Goal: Check status: Check status

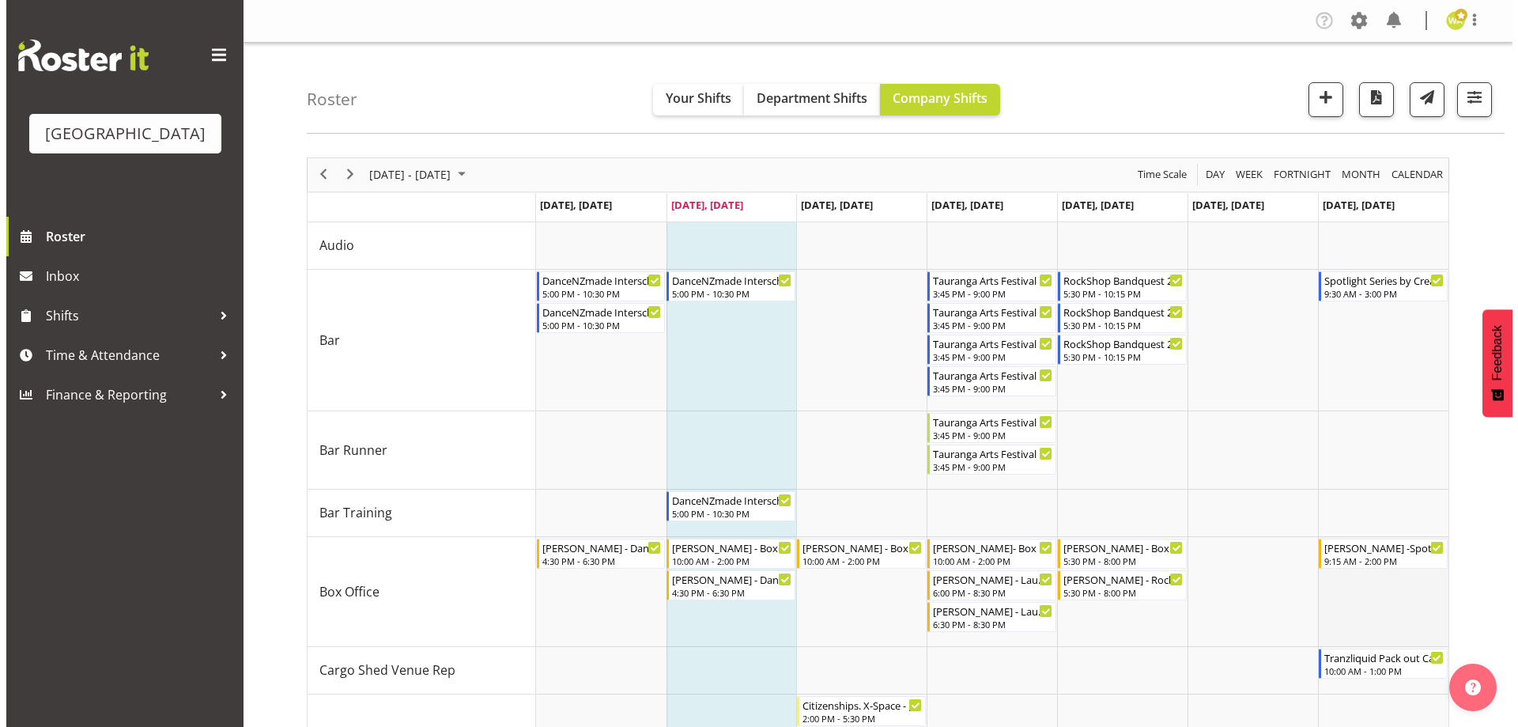
scroll to position [158, 0]
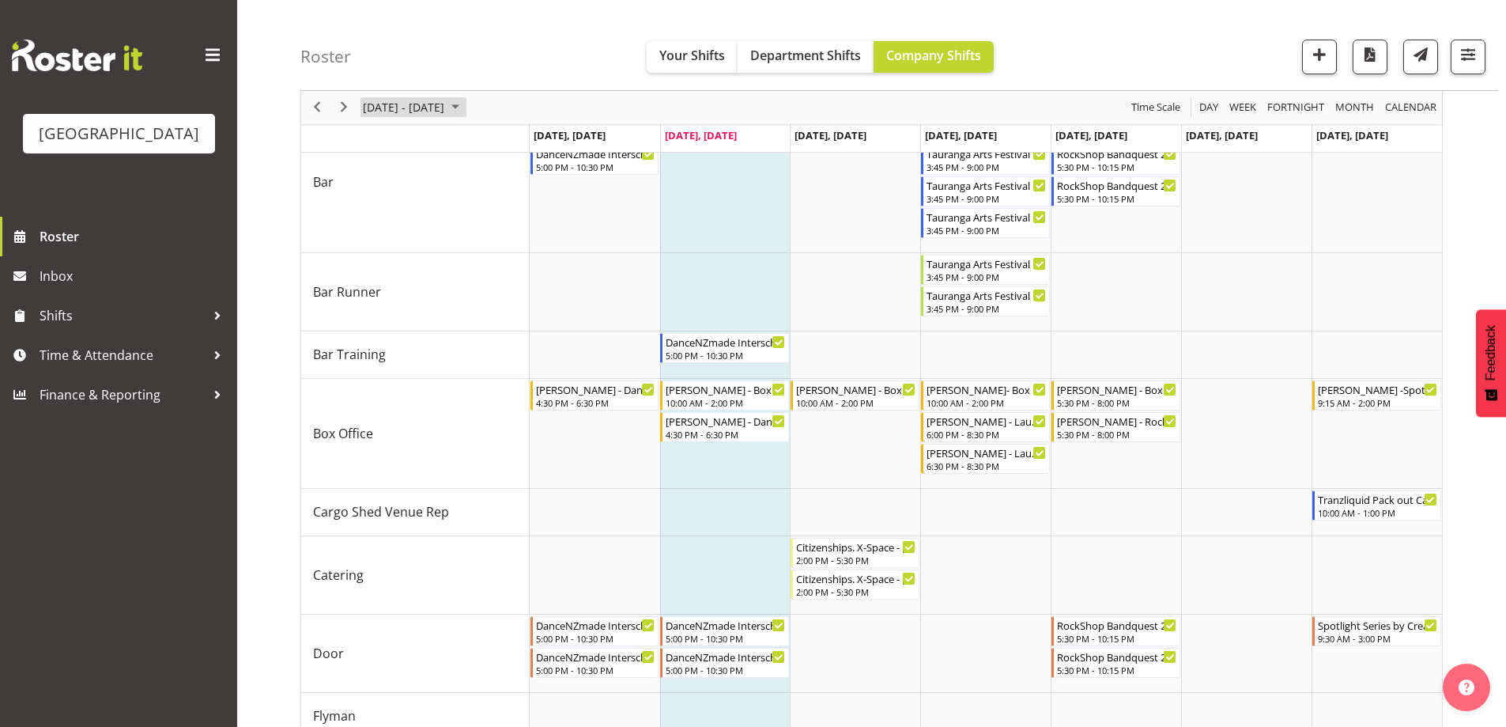
click at [431, 100] on span "[DATE] - [DATE]" at bounding box center [403, 108] width 85 height 20
click at [532, 283] on span "24" at bounding box center [532, 282] width 24 height 24
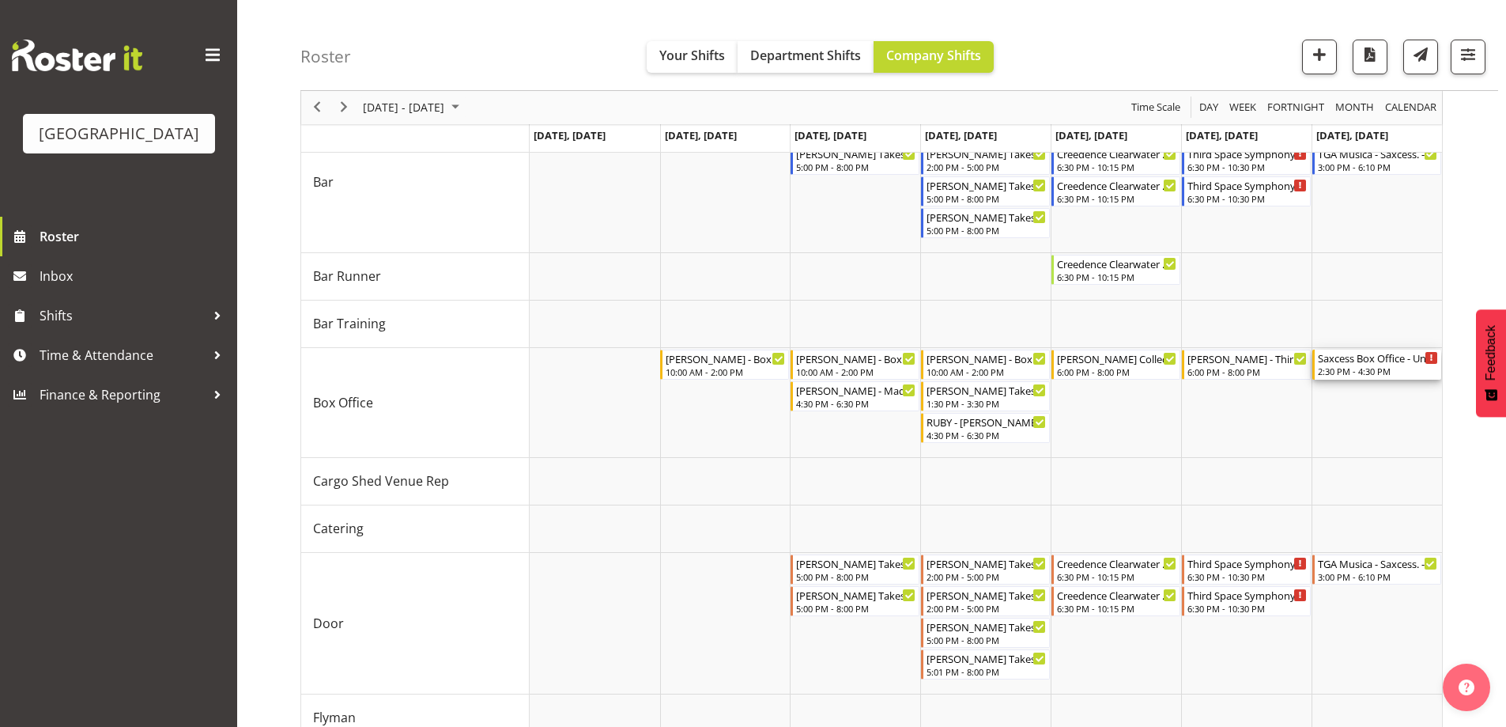
click at [1376, 369] on div "2:30 PM - 4:30 PM" at bounding box center [1378, 371] width 120 height 13
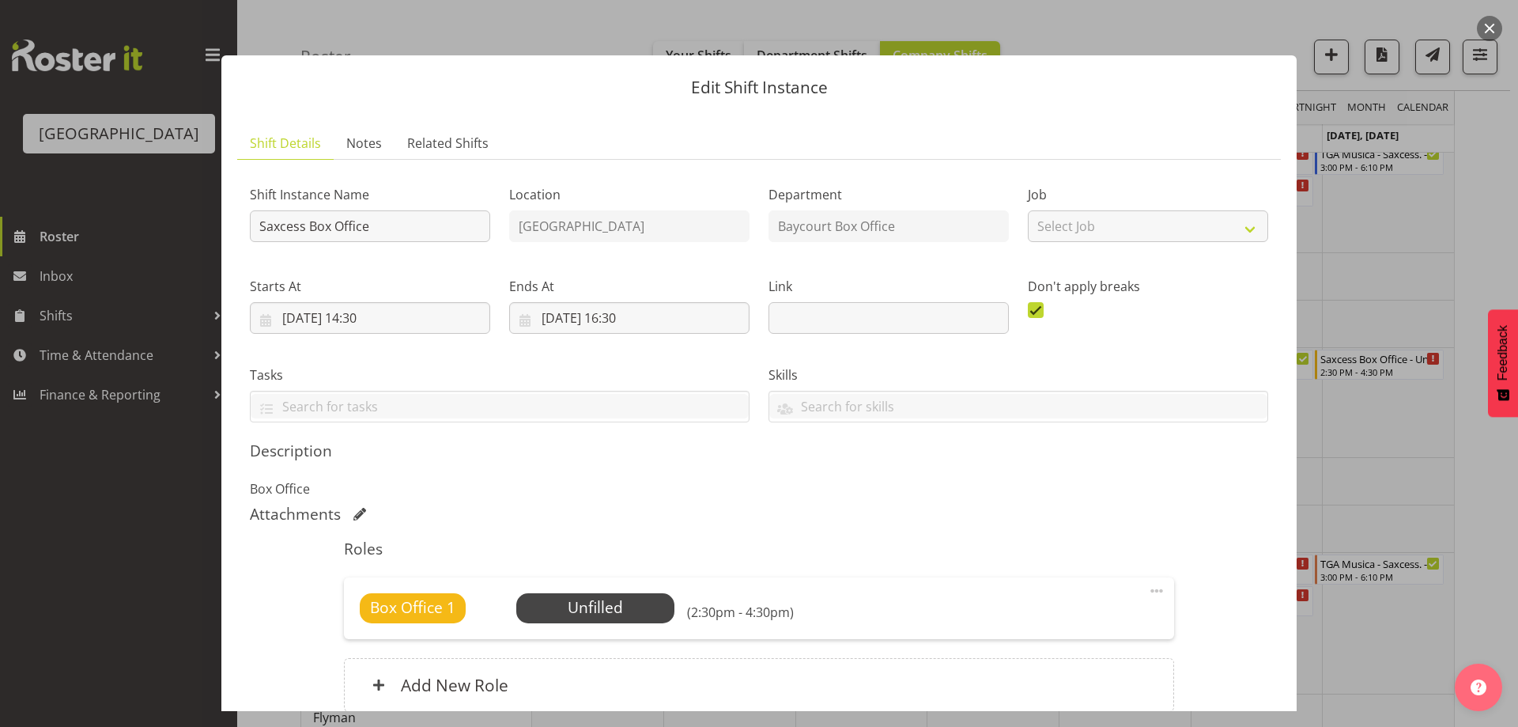
click at [803, 501] on div "Shift Instance Name Saxcess Box Office Location [GEOGRAPHIC_DATA] Department Ba…" at bounding box center [759, 451] width 1018 height 558
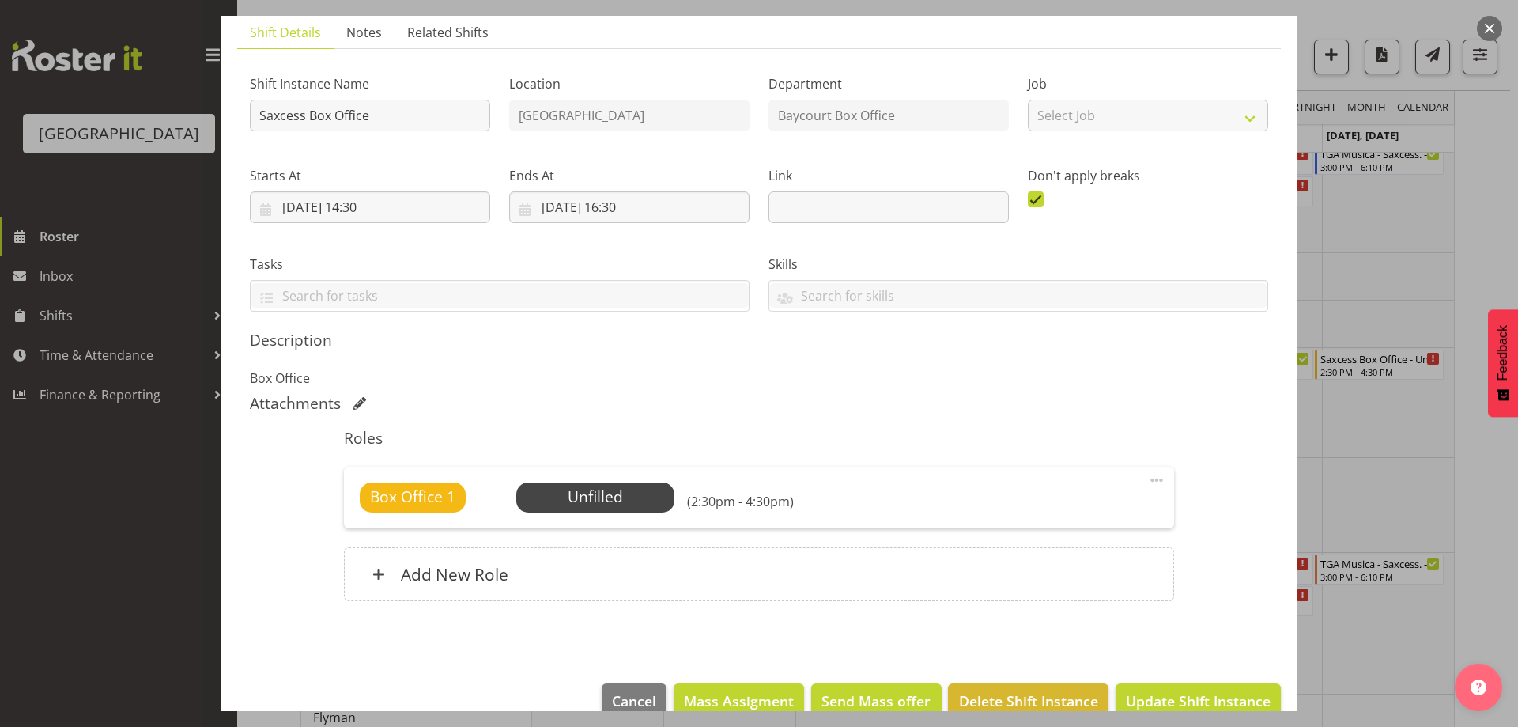
scroll to position [142, 0]
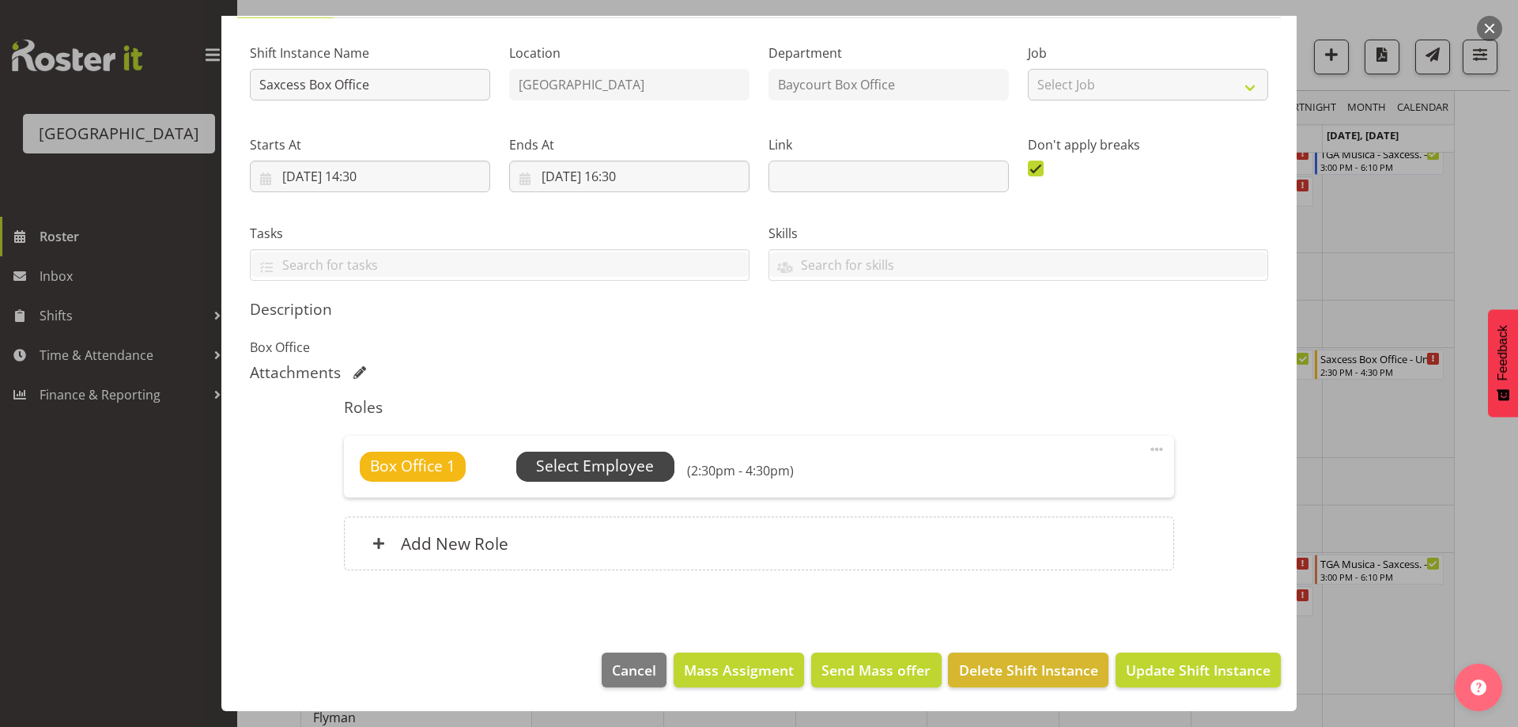
click at [630, 471] on span "Select Employee" at bounding box center [595, 466] width 118 height 23
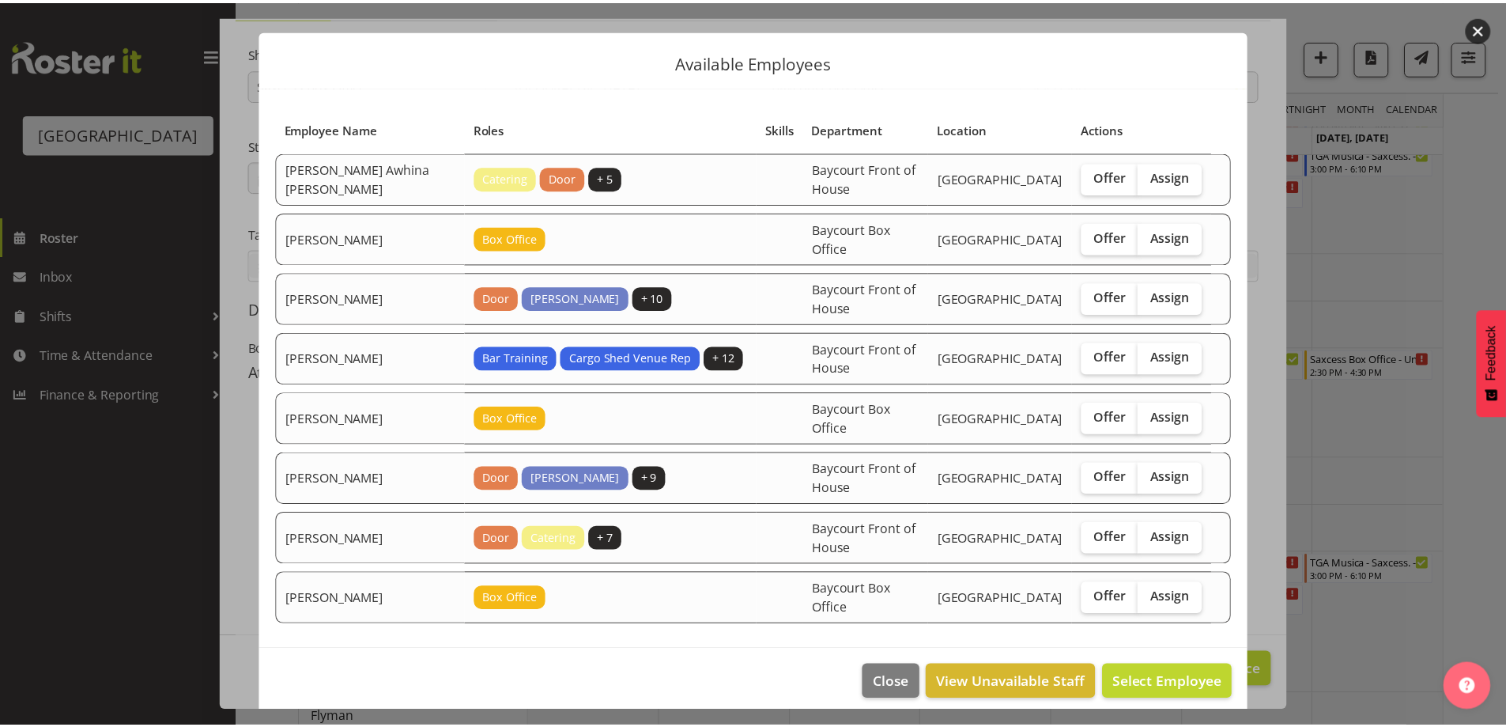
scroll to position [38, 0]
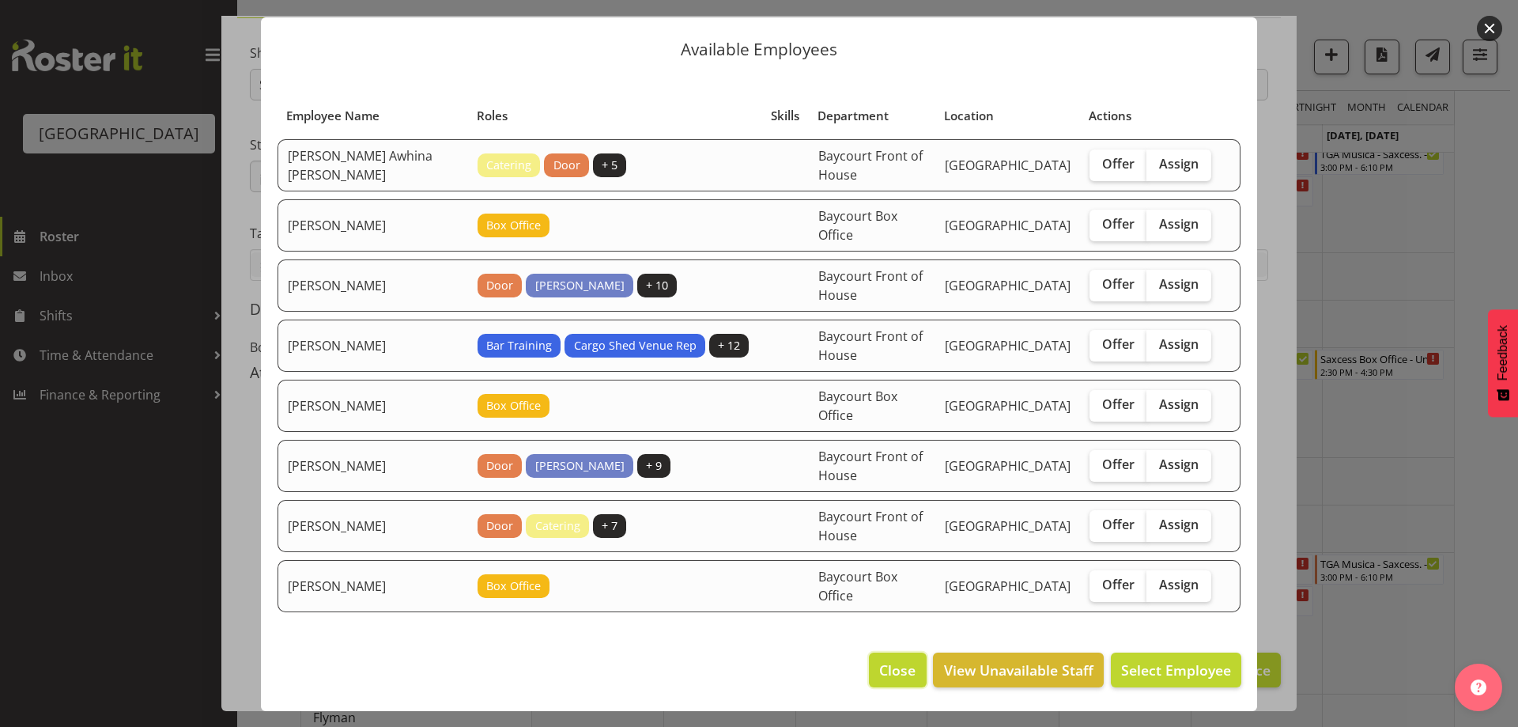
click at [891, 672] on span "Close" at bounding box center [897, 669] width 36 height 21
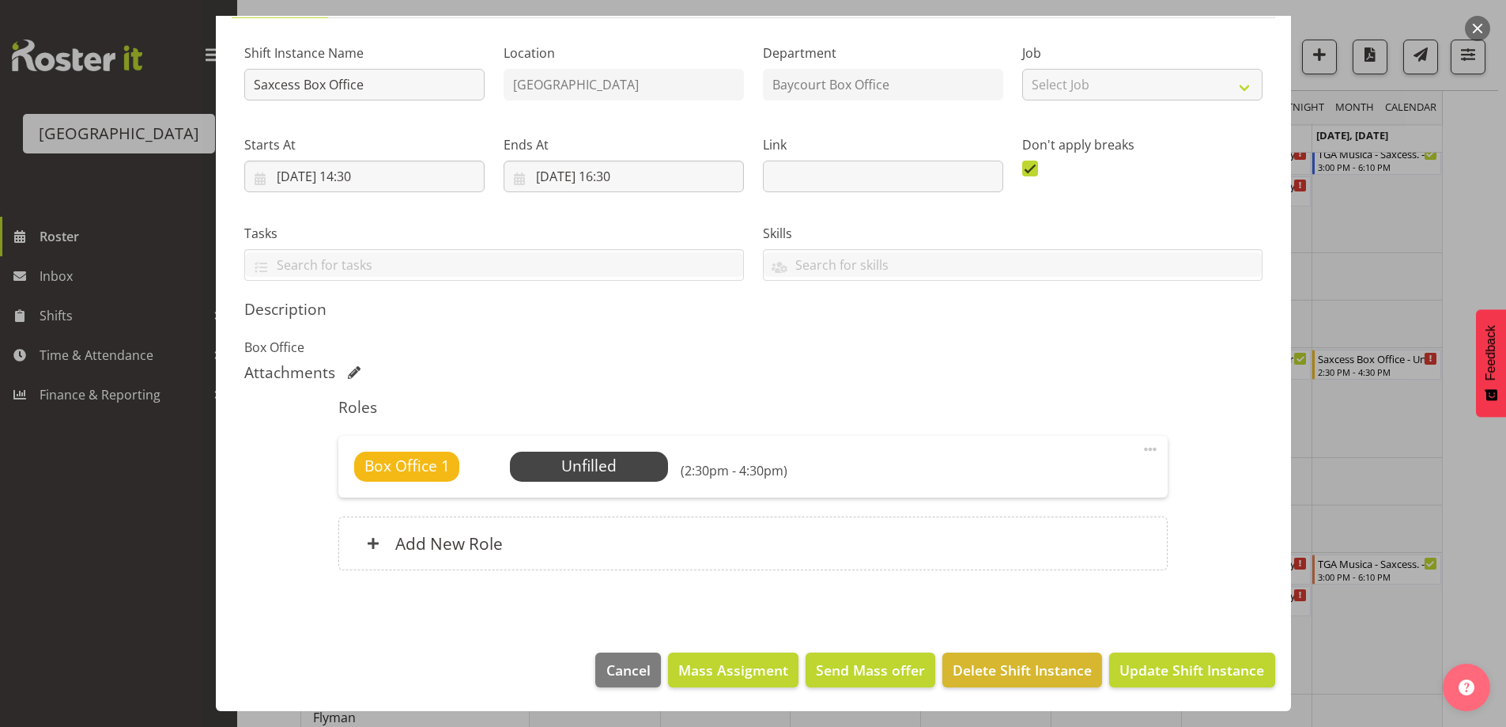
click at [1477, 29] on button "button" at bounding box center [1477, 28] width 25 height 25
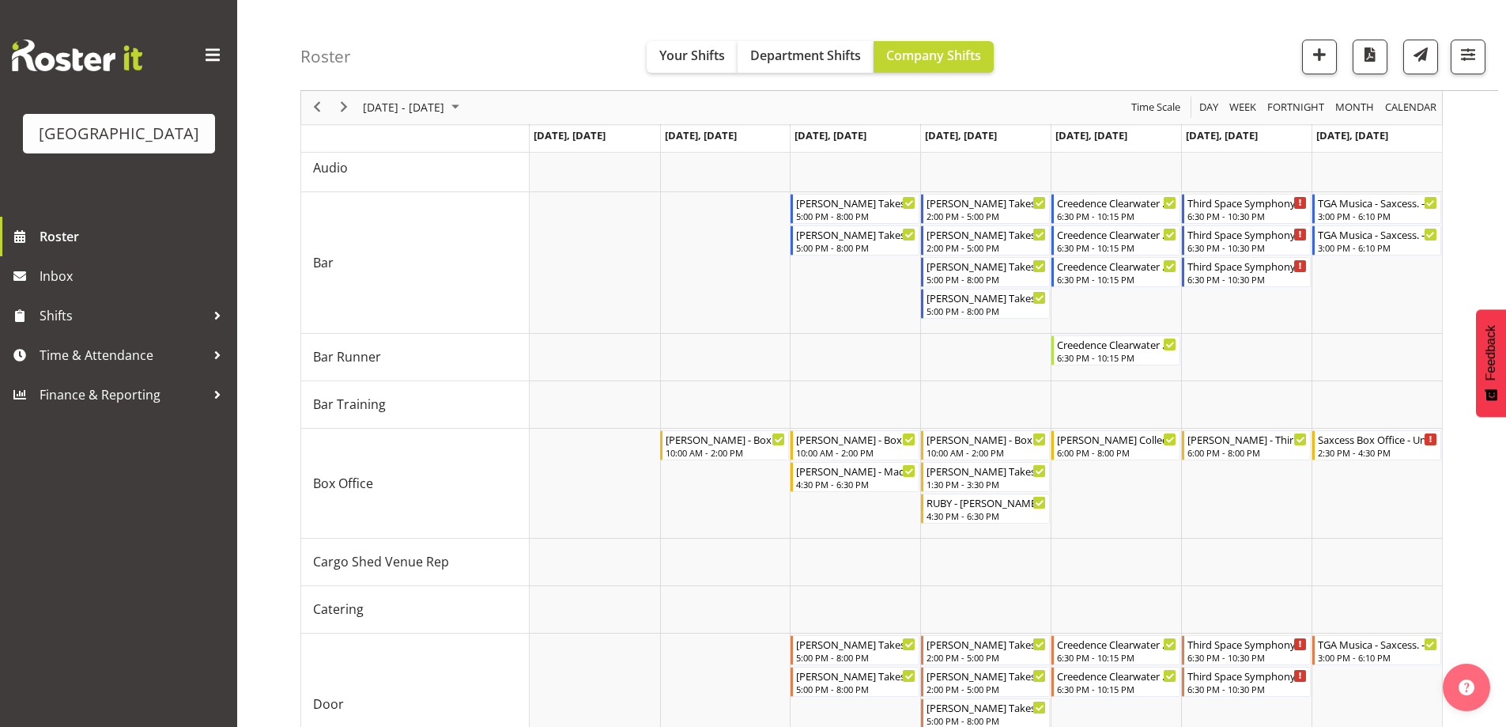
scroll to position [0, 0]
